Goal: Information Seeking & Learning: Learn about a topic

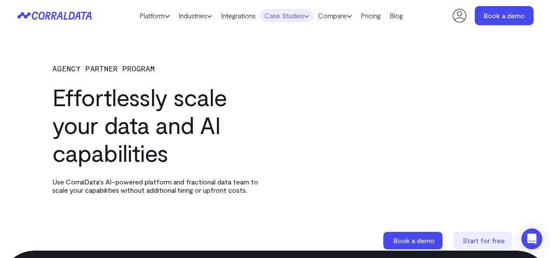
click at [312, 13] on link "Case Studies" at bounding box center [287, 15] width 54 height 13
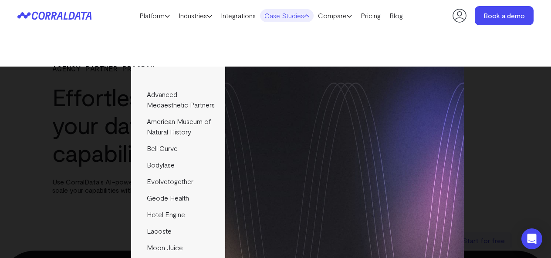
drag, startPoint x: 322, startPoint y: 29, endPoint x: 326, endPoint y: 27, distance: 4.5
click at [322, 29] on header "Platform AI Reporting Use AI to effortlessly answer any business questions from…" at bounding box center [275, 15] width 516 height 31
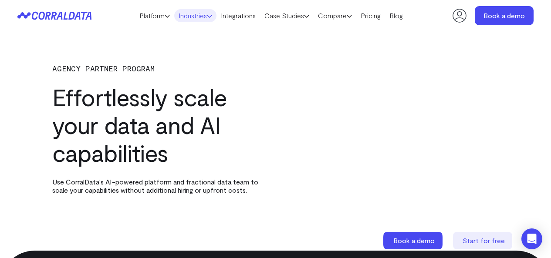
click at [205, 17] on link "Industries" at bounding box center [195, 15] width 42 height 13
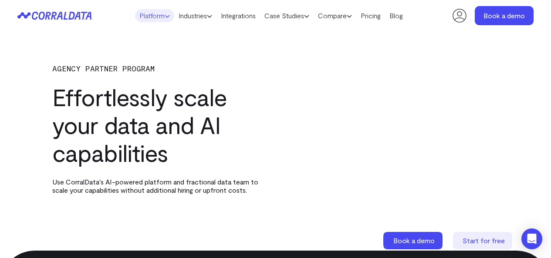
click at [165, 14] on icon at bounding box center [167, 15] width 5 height 5
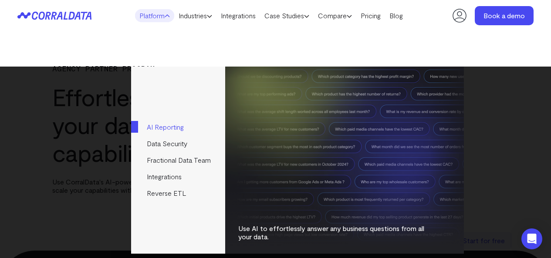
click at [180, 131] on link "AI Reporting" at bounding box center [178, 127] width 94 height 17
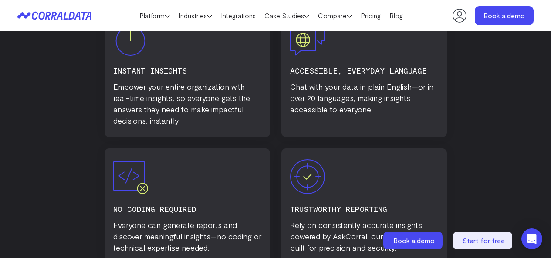
scroll to position [635, 0]
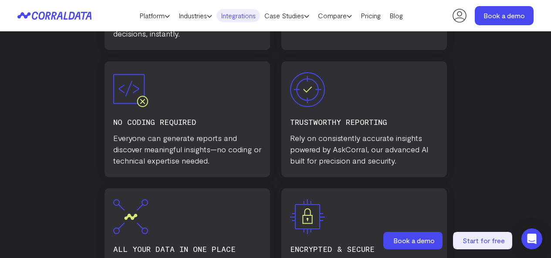
click at [242, 11] on link "Integrations" at bounding box center [238, 15] width 44 height 13
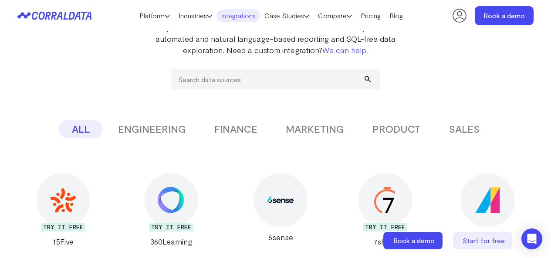
scroll to position [19, 0]
